Goal: Find specific page/section: Find specific page/section

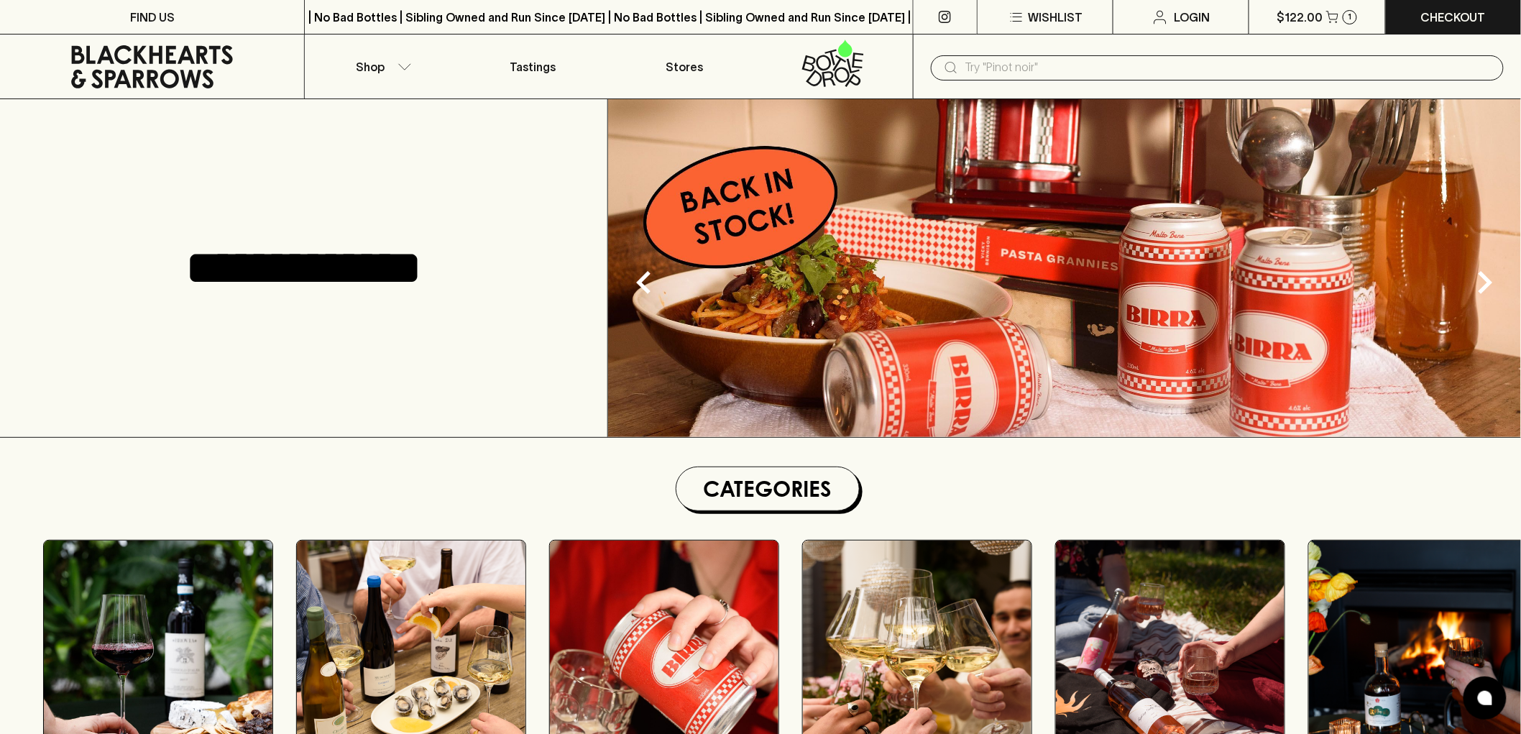
click at [1036, 70] on input "text" at bounding box center [1228, 67] width 527 height 23
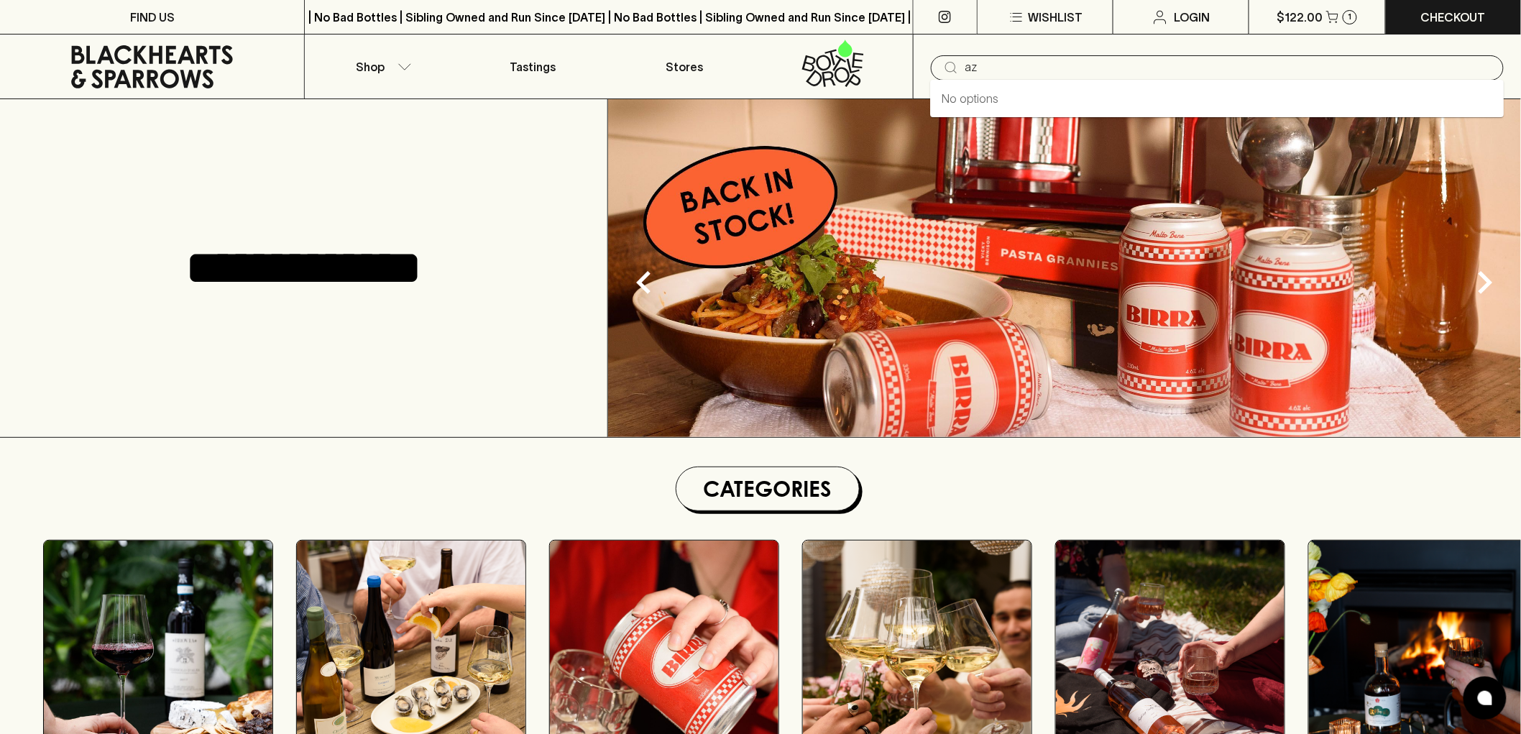
type input "a"
type input "brisat"
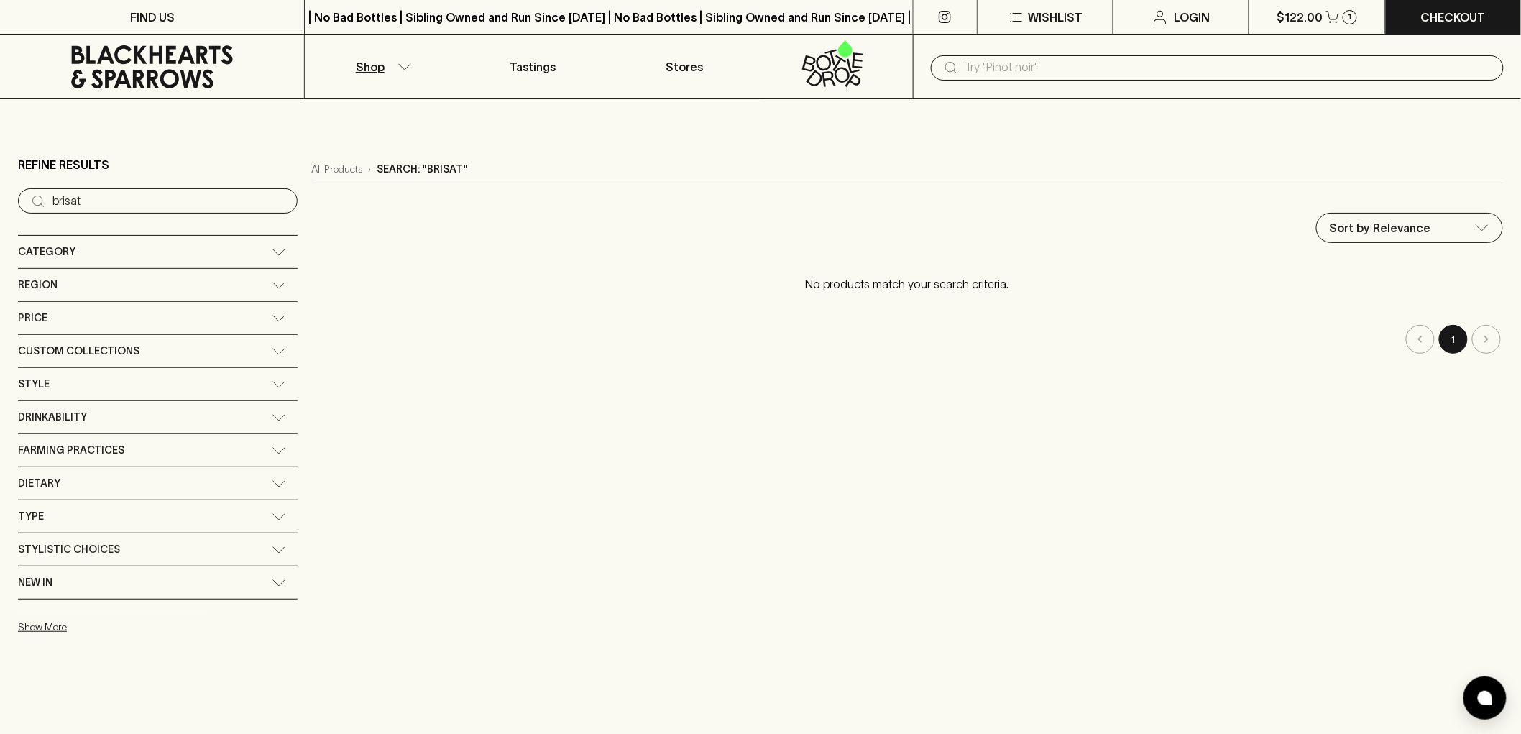
click at [173, 249] on div "Category" at bounding box center [145, 252] width 254 height 18
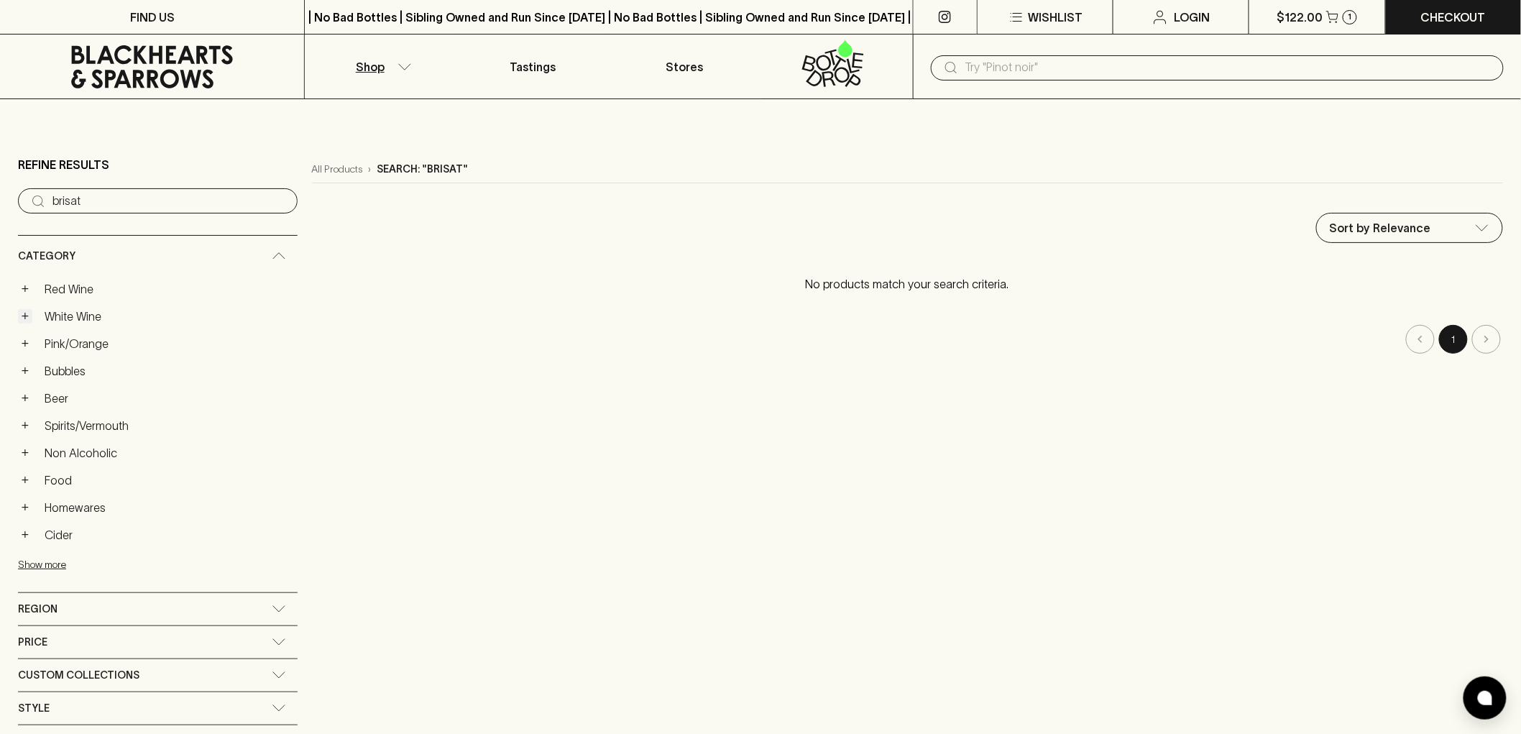
click at [30, 318] on button "+" at bounding box center [25, 316] width 14 height 14
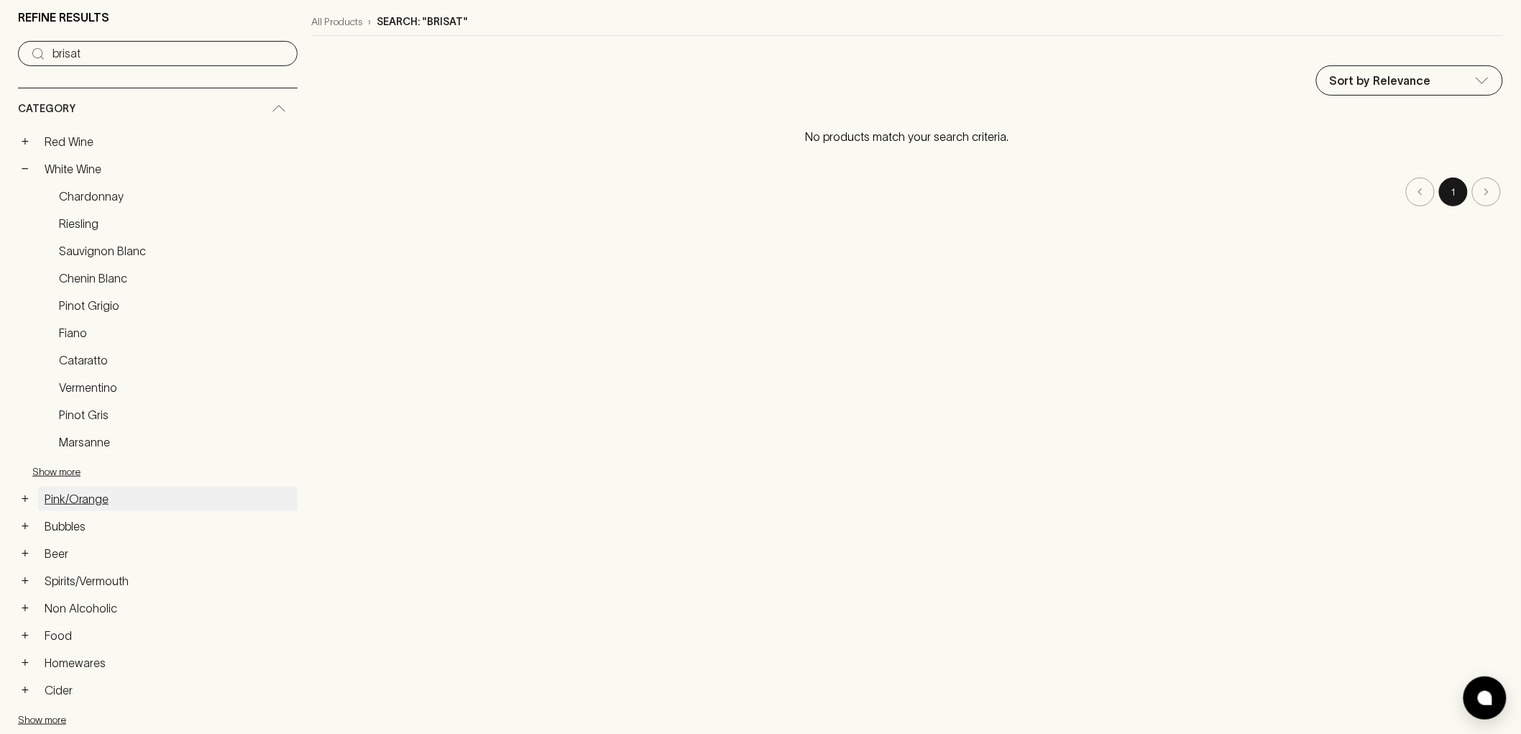
scroll to position [160, 0]
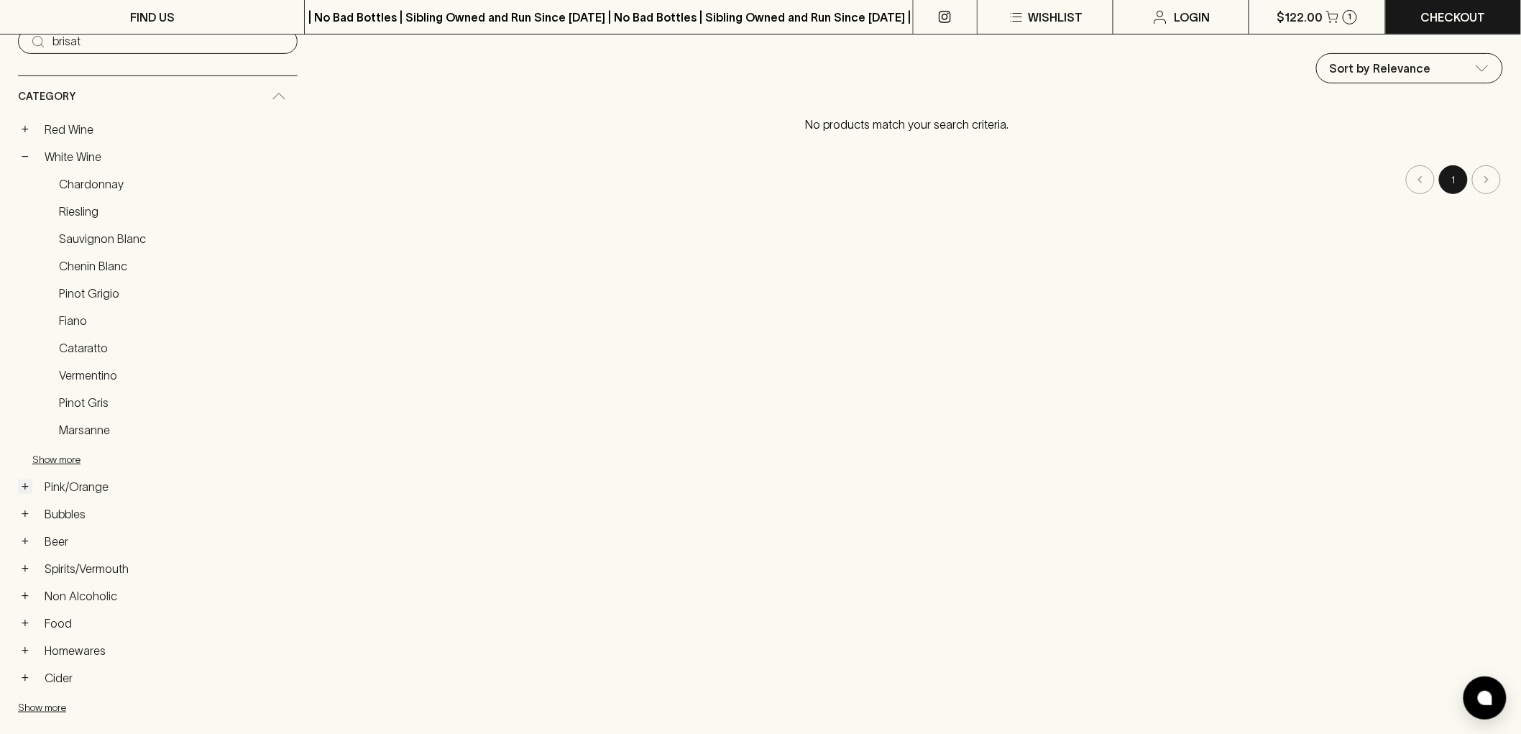
click at [27, 489] on button "+" at bounding box center [25, 486] width 14 height 14
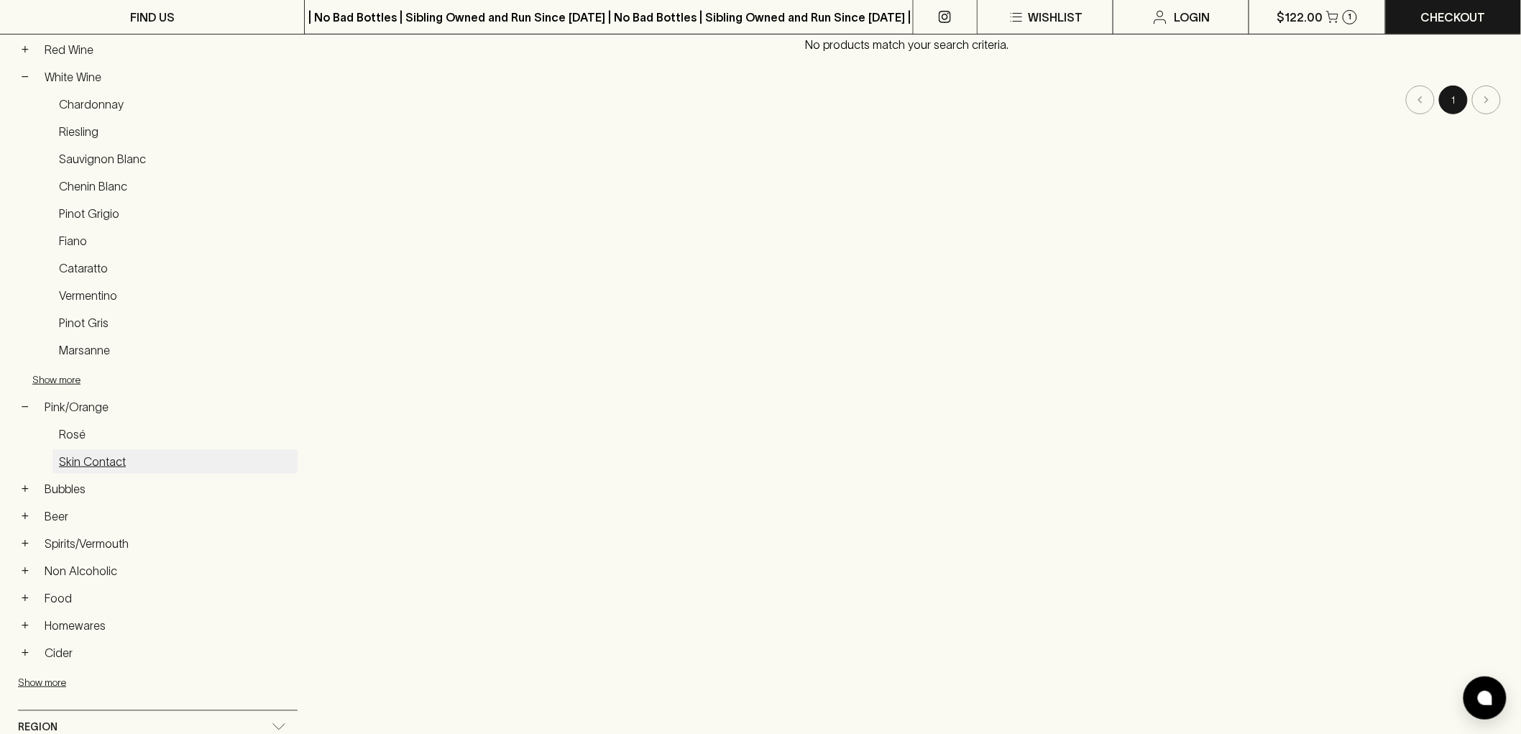
click at [99, 468] on link "Skin Contact" at bounding box center [174, 461] width 245 height 24
